Goal: Task Accomplishment & Management: Complete application form

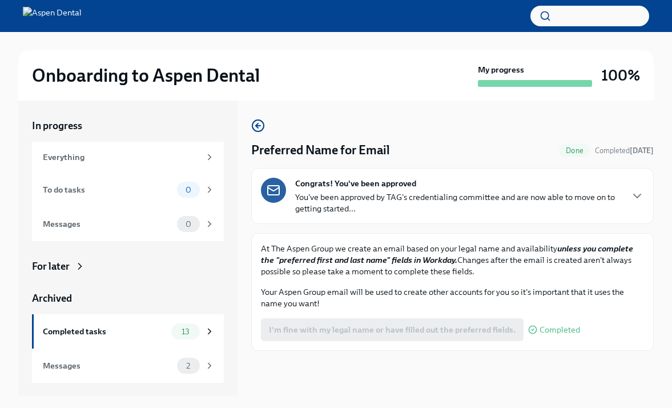
click at [578, 197] on p "You've been approved by TAG's credentialing committee and are now able to move …" at bounding box center [458, 202] width 326 height 23
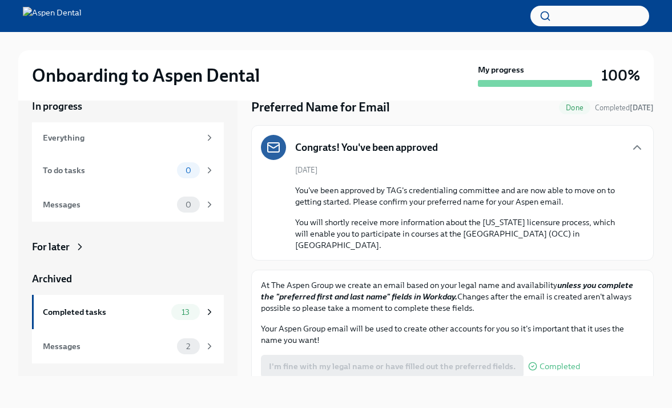
scroll to position [19, 0]
click at [534, 355] on div "I'm fine with my legal name or have filled out the preferred fields. Completed" at bounding box center [420, 366] width 319 height 23
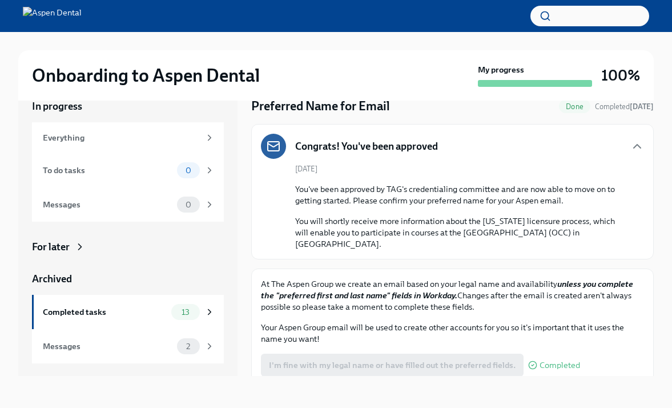
scroll to position [23, 0]
